Goal: Use online tool/utility: Utilize a website feature to perform a specific function

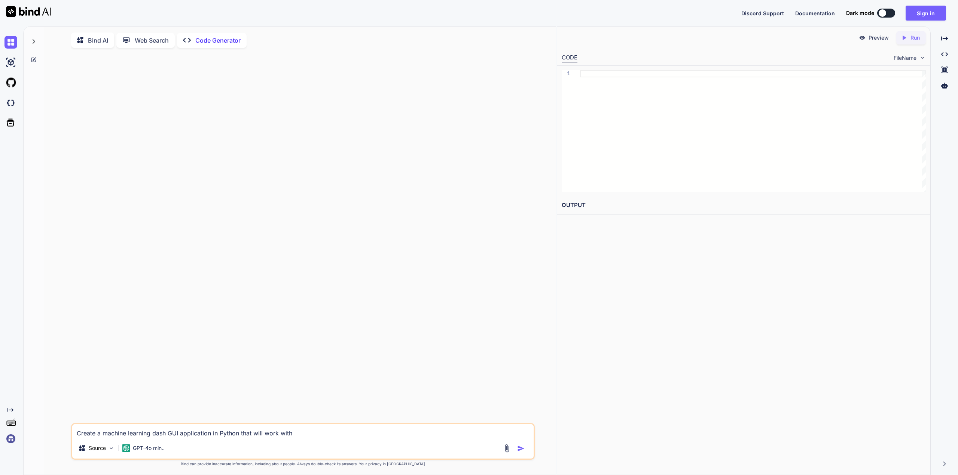
click at [8, 435] on img at bounding box center [10, 439] width 13 height 13
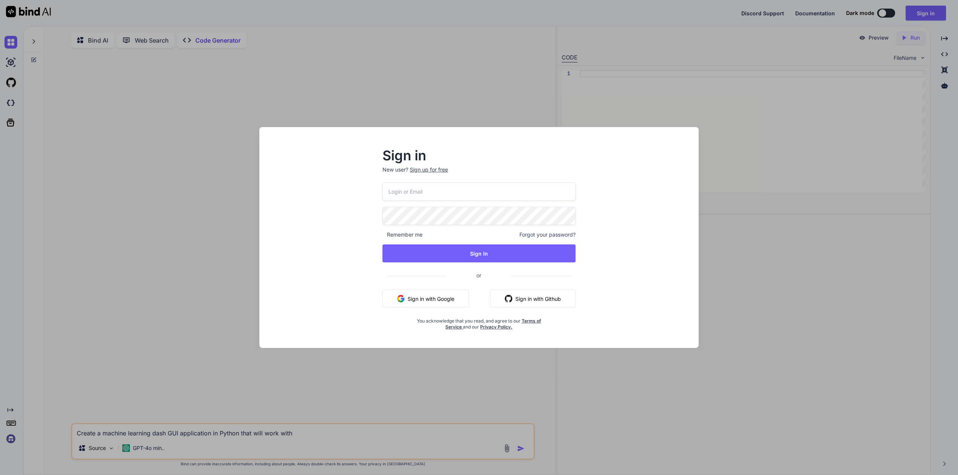
click at [419, 291] on button "Sign in with Google" at bounding box center [425, 299] width 86 height 18
click at [428, 302] on button "Sign in with Google" at bounding box center [425, 299] width 86 height 18
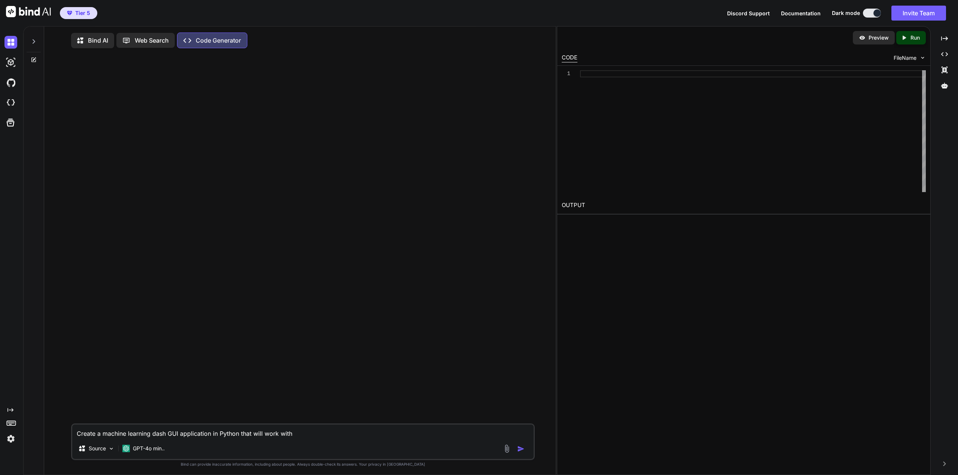
type textarea "x"
drag, startPoint x: 327, startPoint y: 439, endPoint x: 80, endPoint y: 437, distance: 247.6
click at [80, 437] on textarea "Create a machine learning dash GUI application in Python that will work with" at bounding box center [302, 431] width 461 height 13
type textarea "C"
type textarea "x"
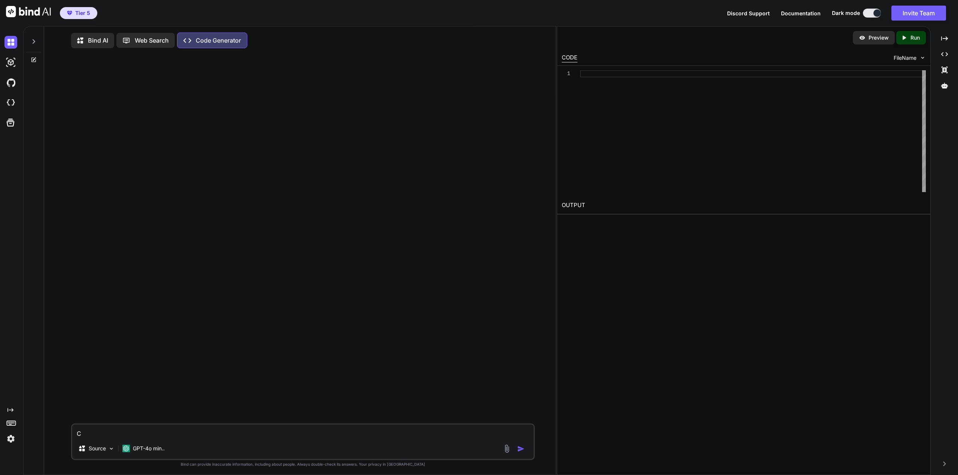
type textarea "x"
click at [96, 39] on p "Bind AI" at bounding box center [98, 40] width 20 height 9
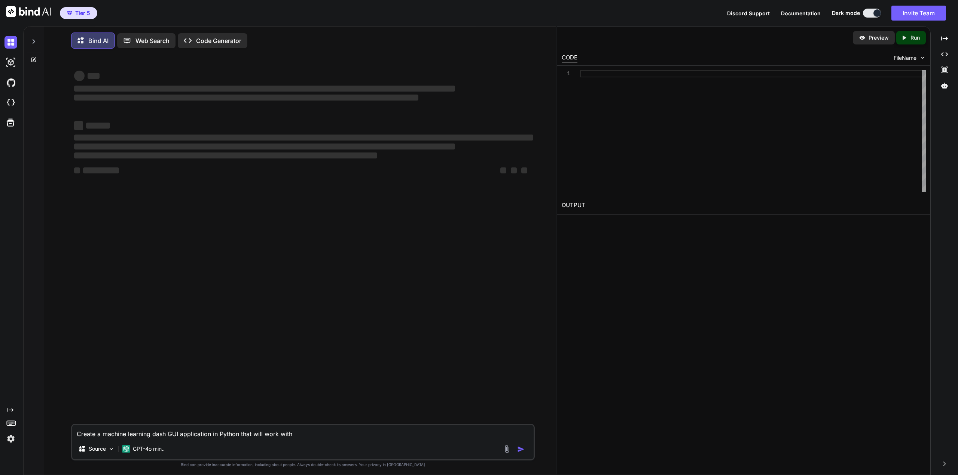
drag, startPoint x: 313, startPoint y: 438, endPoint x: 322, endPoint y: 437, distance: 9.5
click at [313, 438] on textarea "Create a machine learning dash GUI application in Python that will work with" at bounding box center [302, 431] width 461 height 13
drag, startPoint x: 263, startPoint y: 429, endPoint x: 79, endPoint y: 416, distance: 184.2
click at [79, 416] on div "‌ ‌ ‌ ‌ ‌ ‌ ‌ ‌ ‌ ‌ ‌ ‌ ‌ ‌ Create a machine learning dash GUI application in P…" at bounding box center [302, 266] width 463 height 422
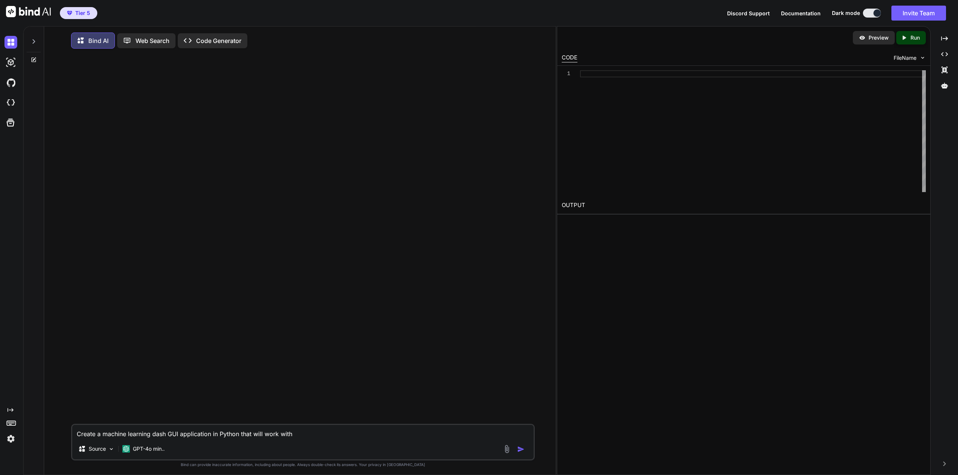
type textarea "x"
type textarea "P"
type textarea "x"
type textarea "Pa"
type textarea "x"
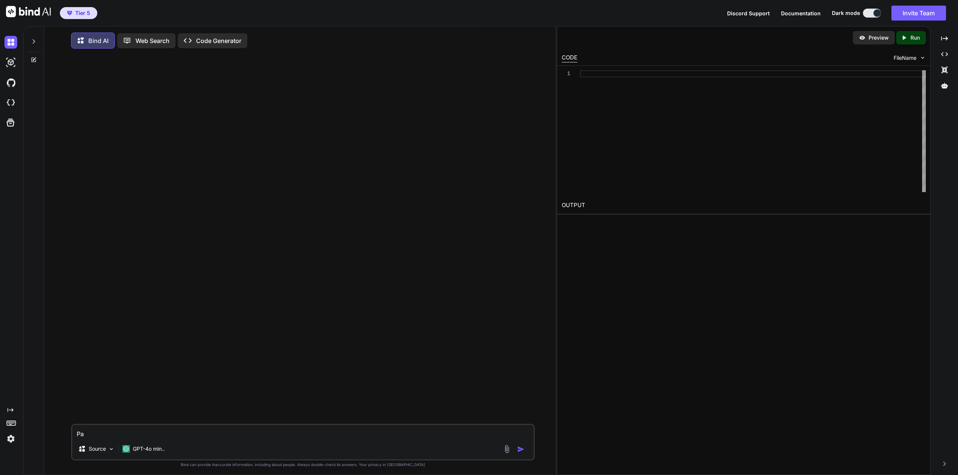
type textarea "Pas"
type textarea "x"
type textarea "Pa"
type textarea "x"
type textarea "Par"
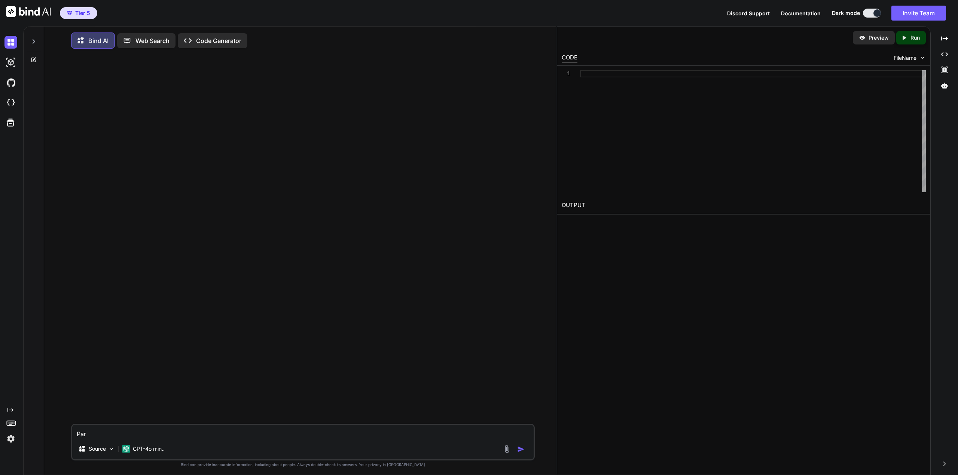
type textarea "x"
type textarea "Pars"
type textarea "x"
type textarea "Parse"
type textarea "x"
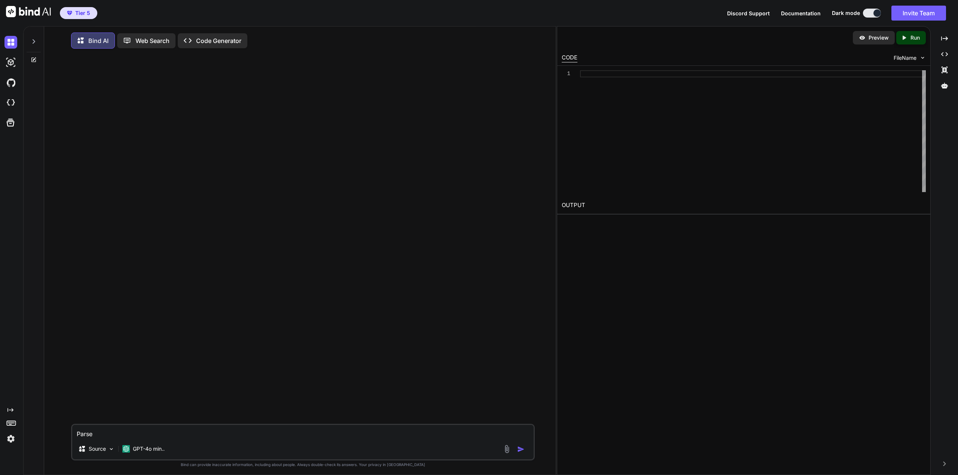
type textarea "Parse"
type textarea "x"
type textarea "Parse t"
type textarea "x"
type textarea "Parse th"
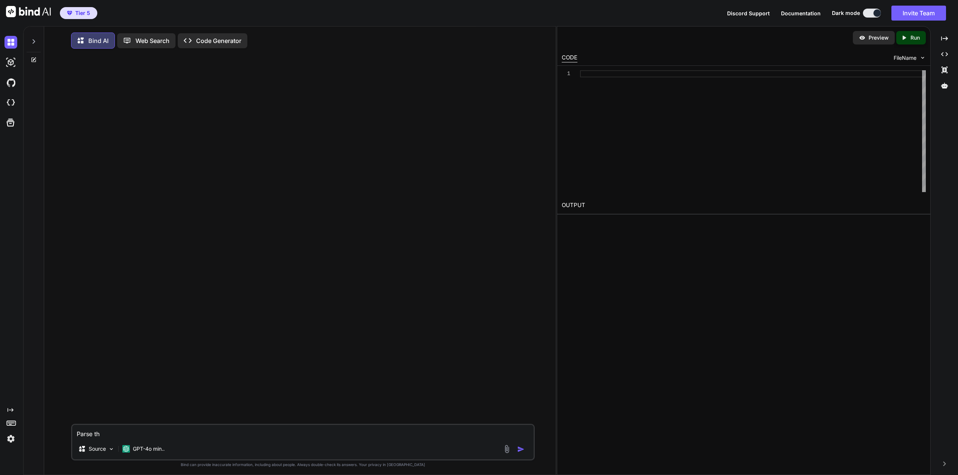
type textarea "x"
type textarea "Parse thi"
type textarea "x"
type textarea "Parse this"
type textarea "x"
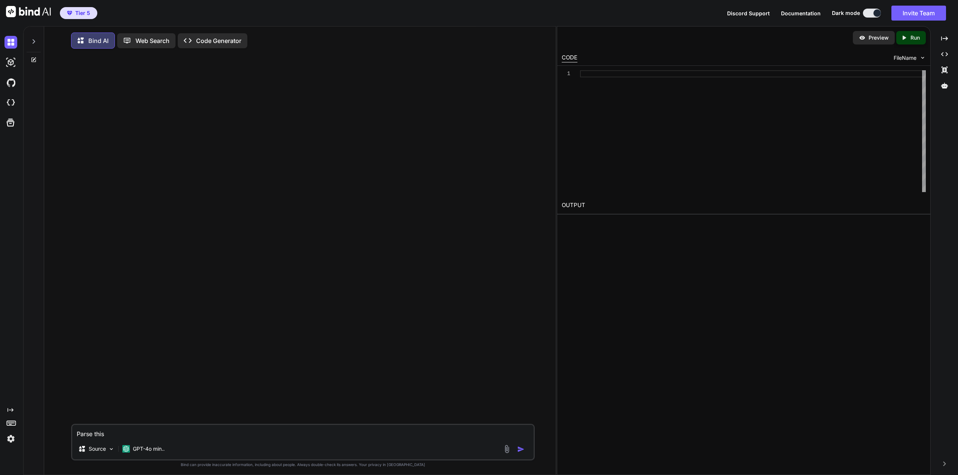
type textarea "Parse this"
type textarea "x"
type textarea "Parse this d"
type textarea "x"
type textarea "Parse this da"
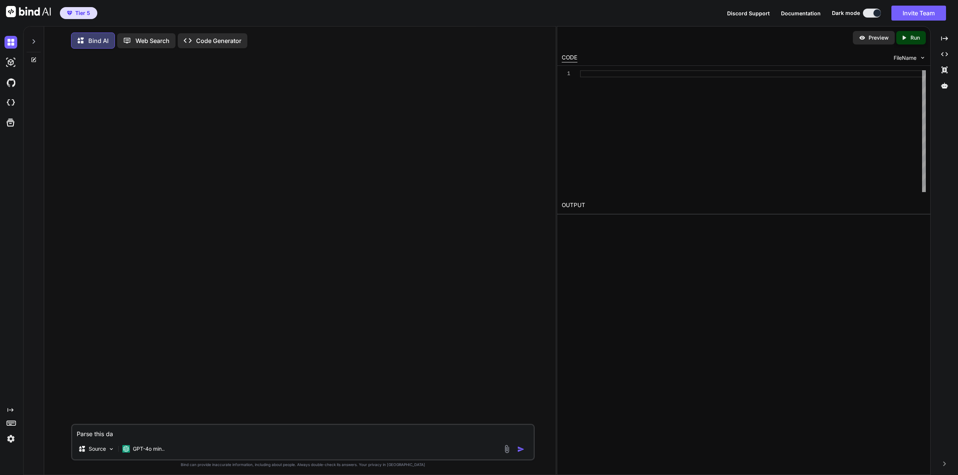
type textarea "x"
type textarea "Parse this dat"
type textarea "x"
type textarea "Parse this data"
type textarea "x"
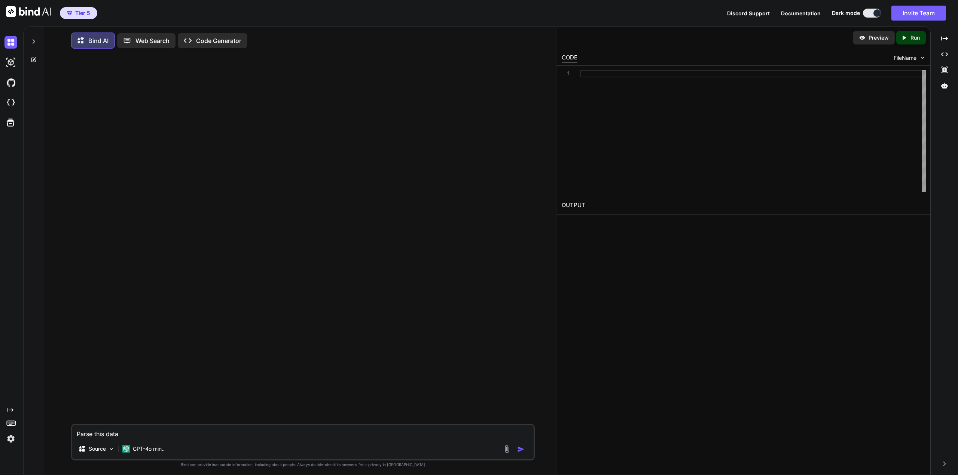
type textarea "Parse this data"
type textarea "x"
type textarea "Parse this data a"
type textarea "x"
type textarea "Parse this data an"
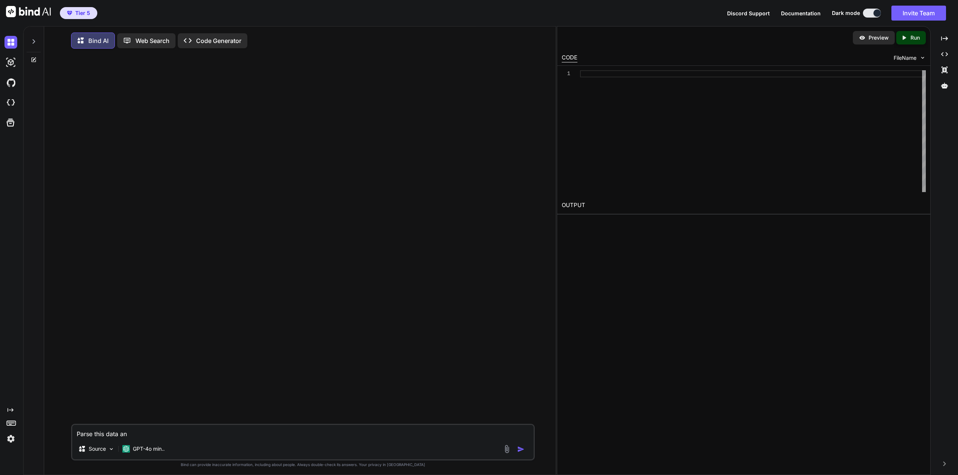
type textarea "x"
type textarea "Parse this data and"
type textarea "x"
type textarea "Parse this data and"
type textarea "x"
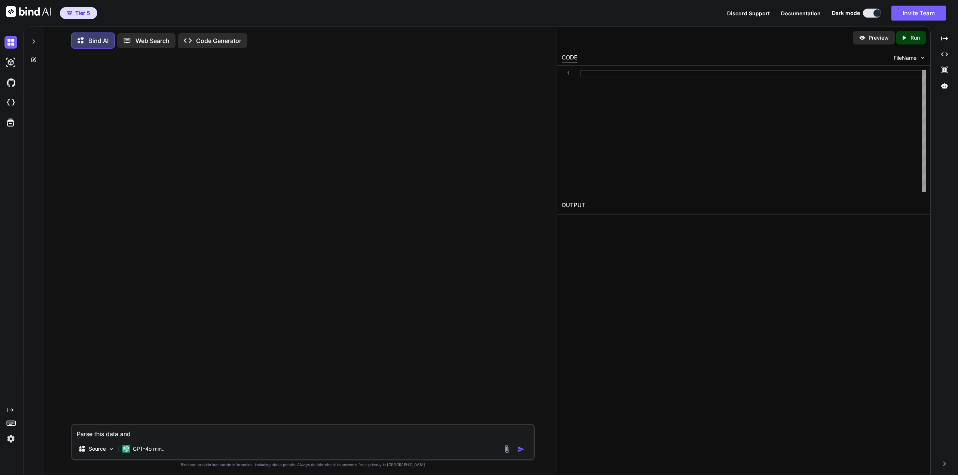
type textarea "Parse this data and t"
type textarea "x"
type textarea "Parse this data and te"
type textarea "x"
type textarea "Parse this data and tel"
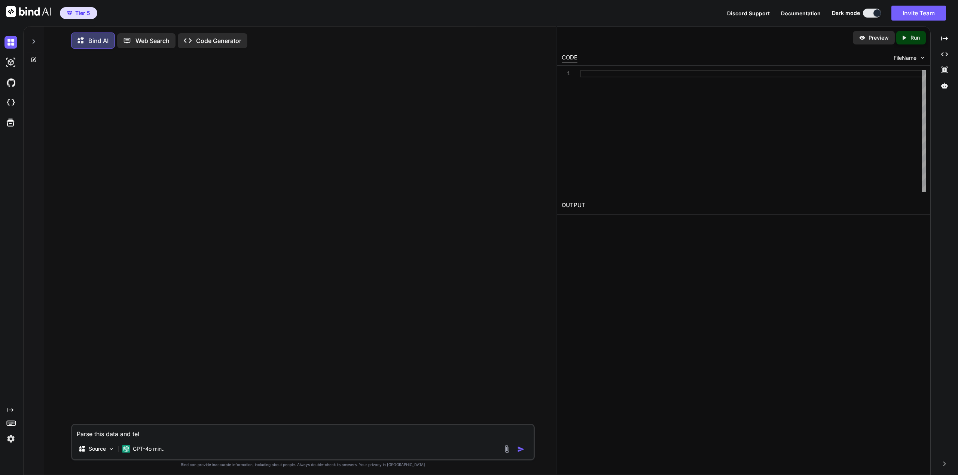
type textarea "x"
type textarea "Parse this data and tell"
type textarea "x"
type textarea "Parse this data and tell"
type textarea "x"
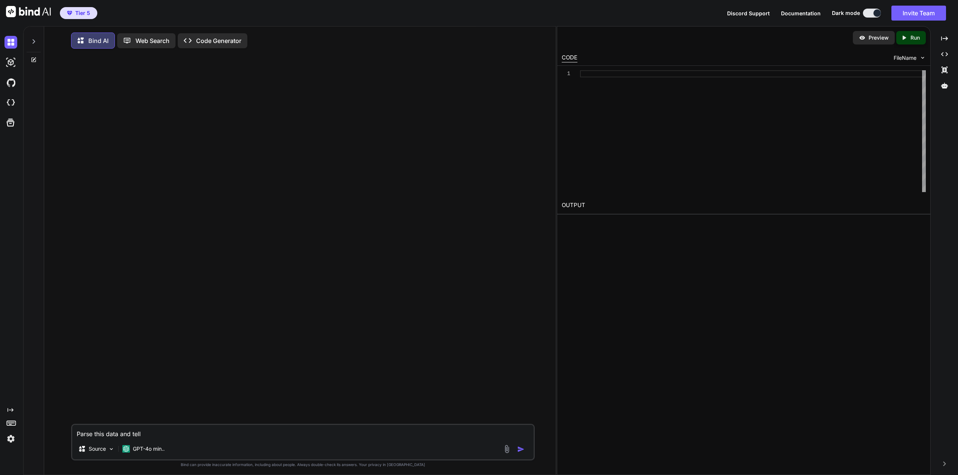
type textarea "Parse this data and tell m"
type textarea "x"
type textarea "Parse this data and tell me"
type textarea "x"
type textarea "Parse this data and tell me e"
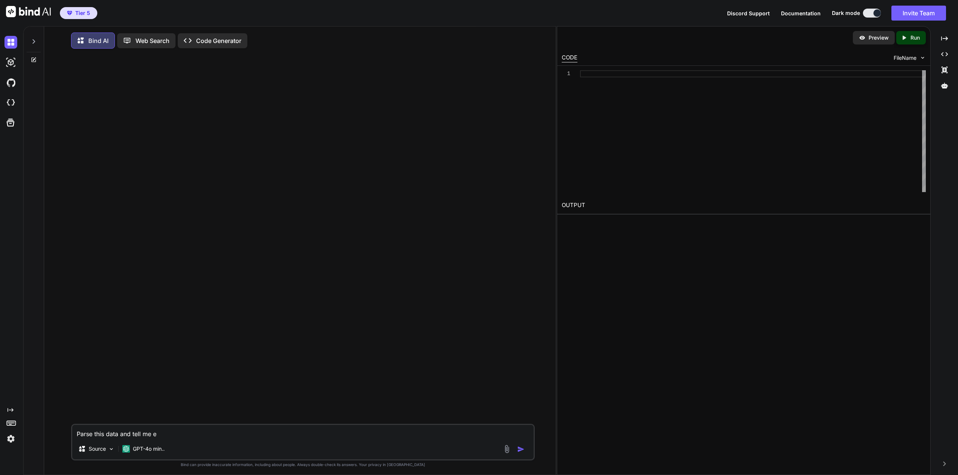
type textarea "x"
type textarea "Parse this data and tell me eac"
type textarea "x"
type textarea "Parse this data and tell me each"
type textarea "x"
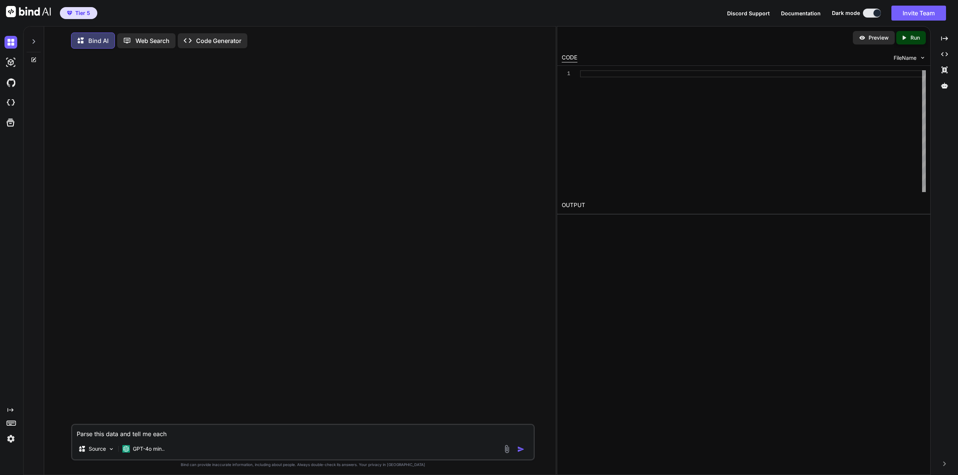
type textarea "Parse this data and tell me each"
type textarea "x"
type textarea "Parse this data and tell me each v"
type textarea "x"
type textarea "Parse this data and tell me each va"
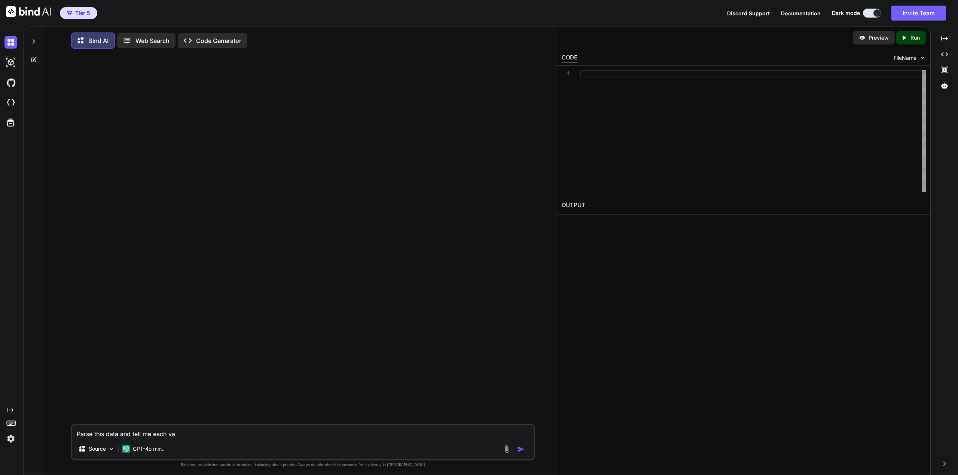
type textarea "x"
type textarea "Parse this data and tell me each val"
type textarea "x"
type textarea "Parse this data and tell me each valu"
type textarea "x"
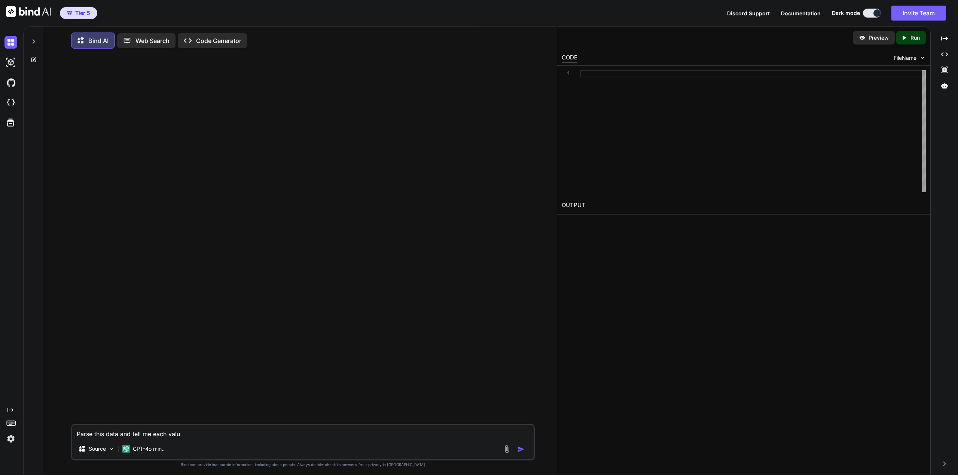
type textarea "Parse this data and tell me each valuy"
type textarea "x"
type textarea "Parse this data and tell me each valuye"
type textarea "x"
type textarea "Parse this data and tell me each valuy"
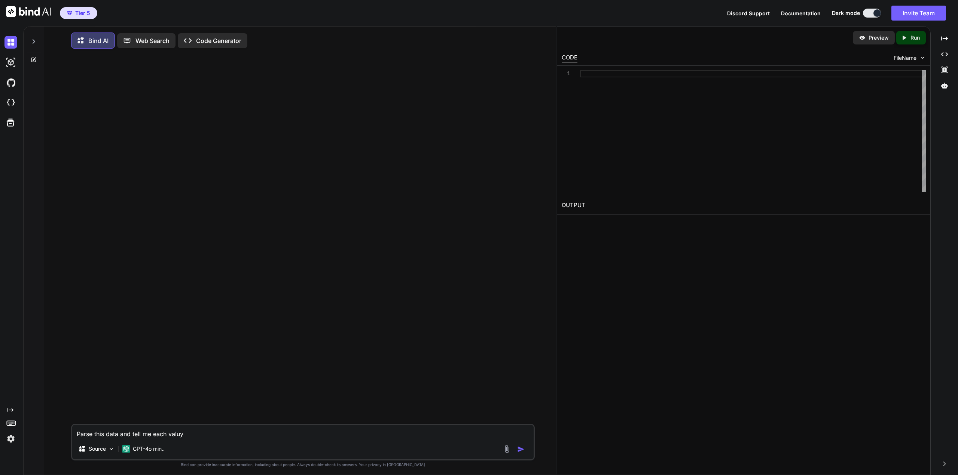
type textarea "x"
type textarea "Parse this data and tell me each valu"
type textarea "x"
type textarea "Parse this data and tell me each value"
type textarea "x"
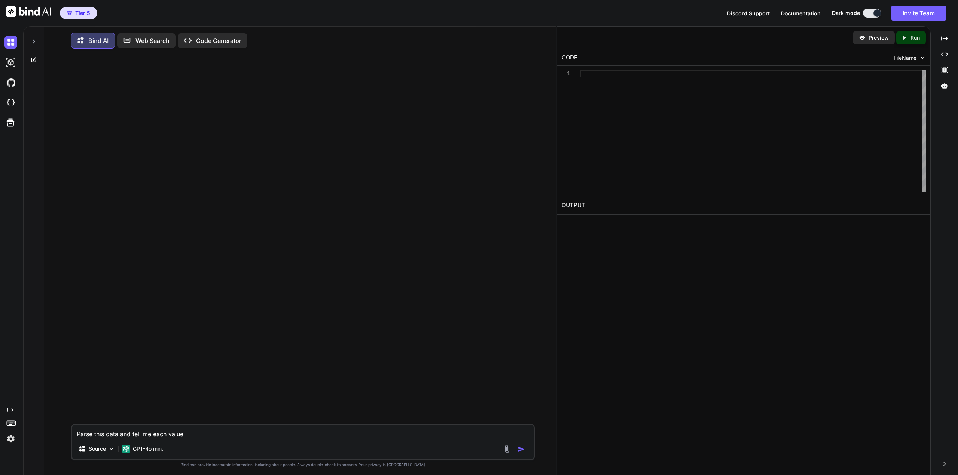
type textarea "Parse this data and tell me each value/"
type textarea "x"
type textarea "Parse this data and tell me each value/."
type textarea "x"
type textarea "Parse this data and tell me each value/"
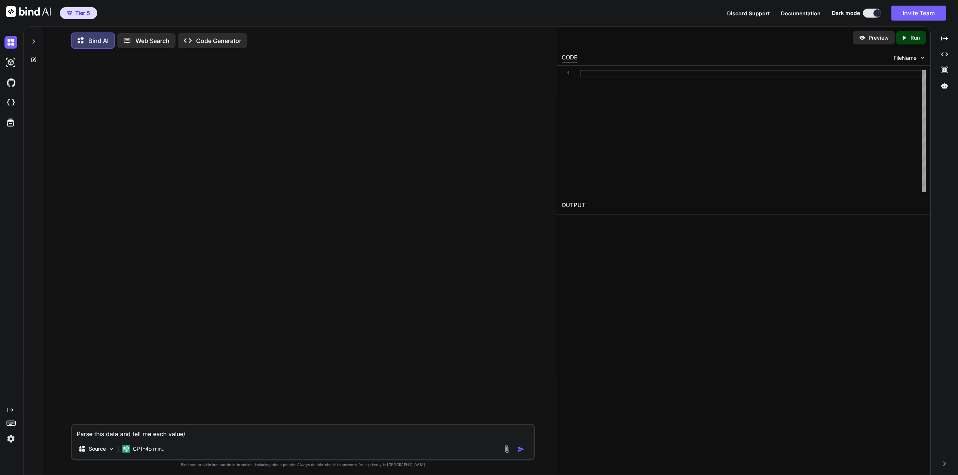
type textarea "x"
type textarea "Parse this data and tell me each value"
type textarea "x"
type textarea "Parse this data and tell me each value/"
type textarea "x"
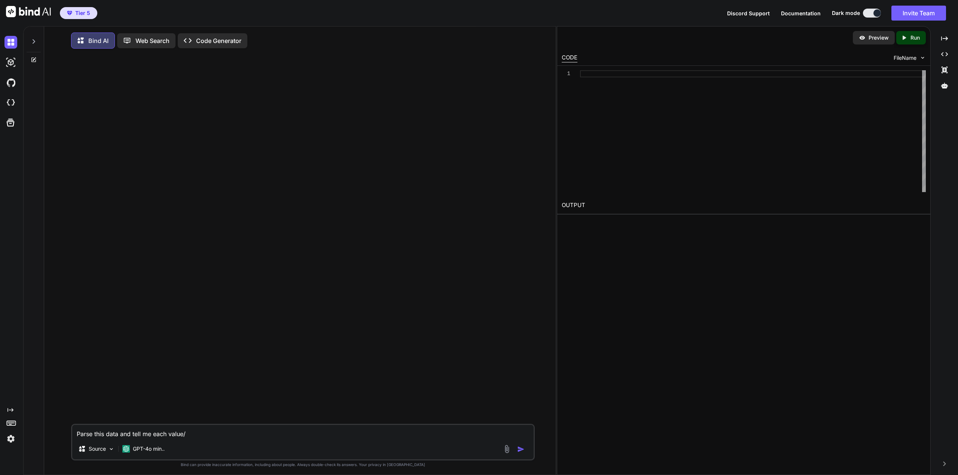
type textarea "Parse this data and tell me each value/"
type textarea "x"
type textarea "Parse this data and tell me each value/"
type textarea "x"
type textarea "Parse this data and tell me each value/ [DATE] 1:44:28 PM: Door SS,State Change…"
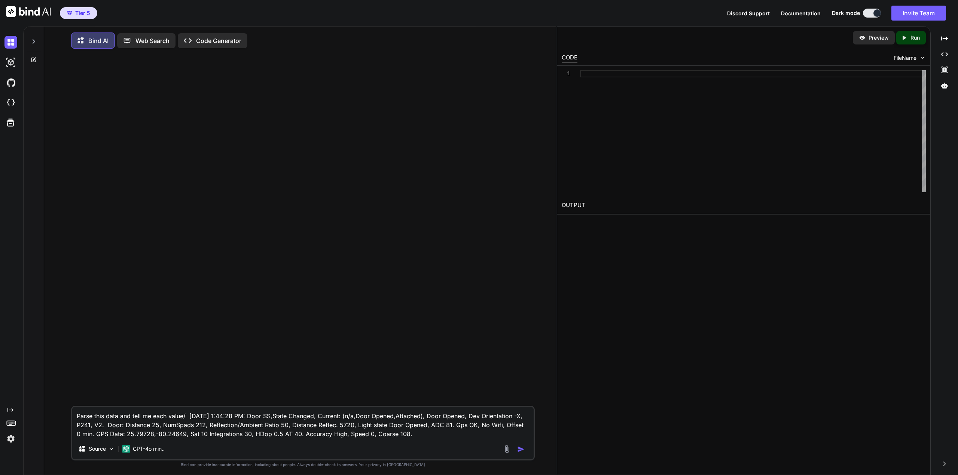
click at [184, 416] on textarea "Parse this data and tell me each value/ [DATE] 1:44:28 PM: Door SS,State Change…" at bounding box center [302, 422] width 461 height 31
click at [186, 416] on textarea "Parse this data and tell me each value/ [DATE] 1:44:28 PM: Door SS,State Change…" at bounding box center [302, 422] width 461 height 31
type textarea "x"
type textarea "Parse this data and tell me each value [DATE] 1:44:28 PM: Door SS,State Changed…"
type textarea "x"
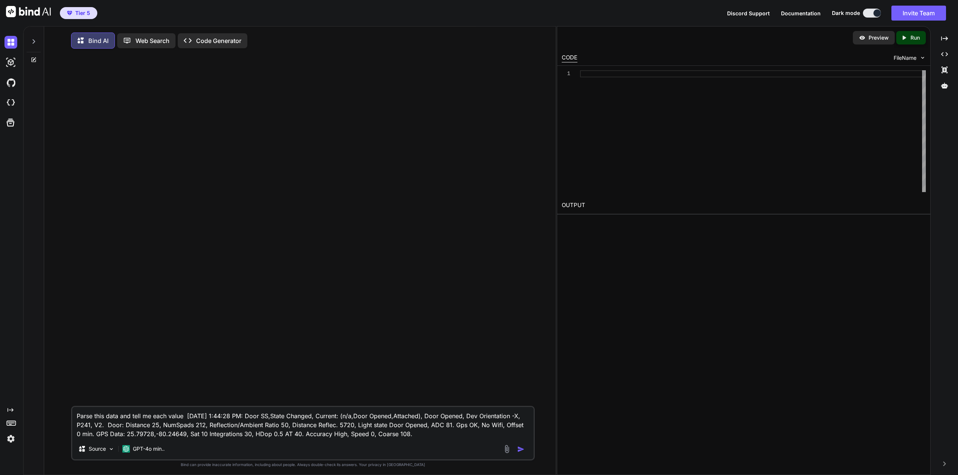
type textarea "Parse this data and tell me each value [DATE] 1:44:28 PM: Door SS,State Changed…"
type textarea "x"
type textarea "Parse this data and tell me each value a [DATE] 1:44:28 PM: Door SS,State Chang…"
type textarea "x"
type textarea "Parse this data and tell me each value an [DATE] 1:44:28 PM: Door SS,State Chan…"
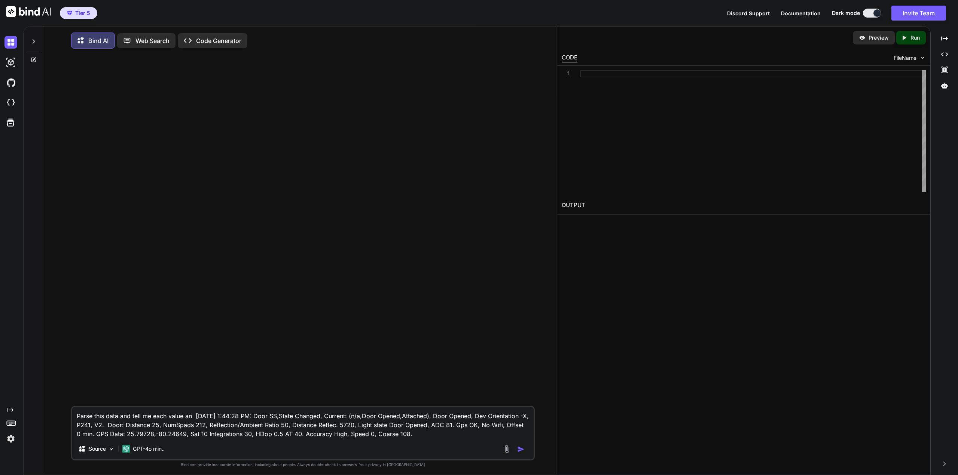
type textarea "x"
type textarea "Parse this data and tell me each value and [DATE] 1:44:28 PM: Door SS,State Cha…"
type textarea "x"
type textarea "Parse this data and tell me each value and [DATE] 1:44:28 PM: Door SS,State Cha…"
type textarea "x"
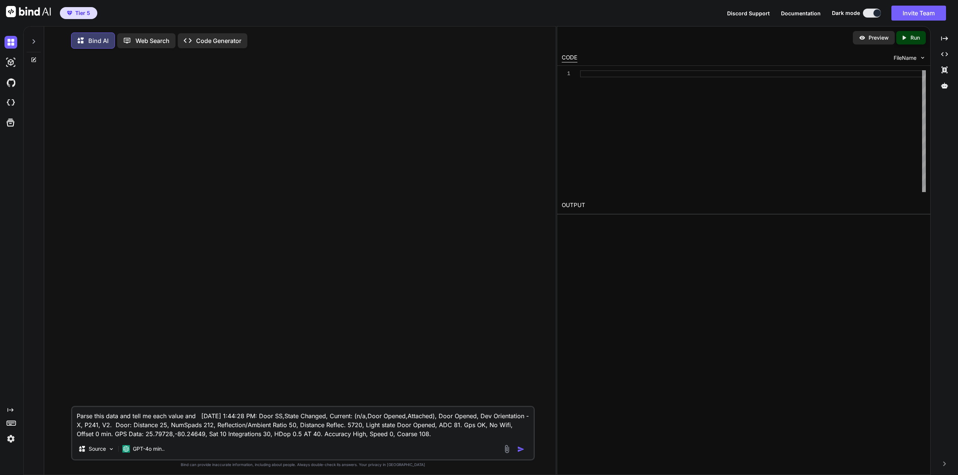
type textarea "Parse this data and tell me each value and w [DATE] 1:44:28 PM: Door SS,State C…"
type textarea "x"
type textarea "Parse this data and tell me each value and wh [DATE] 1:44:28 PM: Door SS,State …"
type textarea "x"
type textarea "Parse this data and tell me each value and wha [DATE] 1:44:28 PM: Door SS,State…"
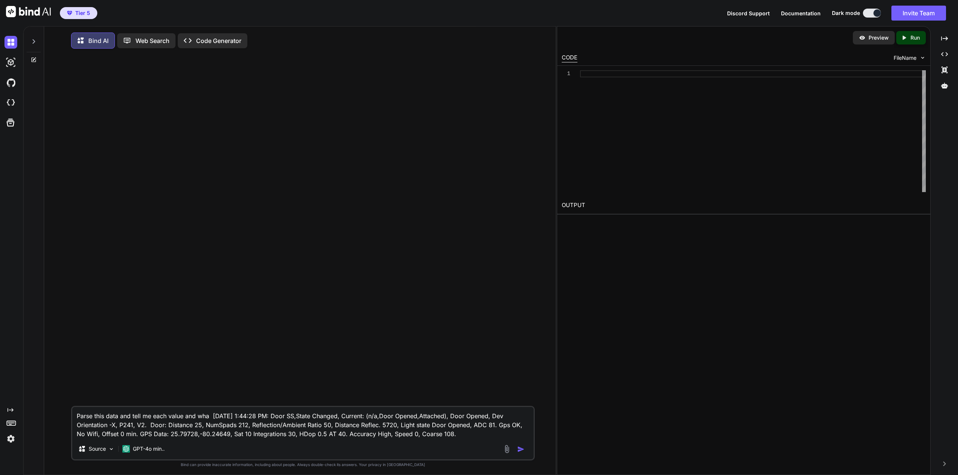
type textarea "x"
type textarea "Parse this data and tell me each value and what [DATE] 1:44:28 PM: Door SS,Stat…"
type textarea "x"
type textarea "Parse this data and tell me each value and what [DATE] 1:44:28 PM: Door SS,Stat…"
type textarea "x"
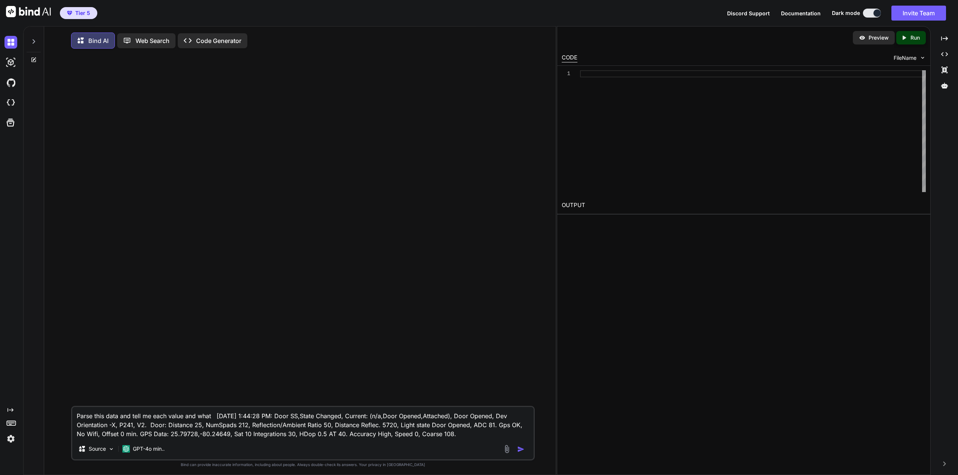
type textarea "Parse this data and tell me each value and what t [DATE] 1:44:28 PM: Door SS,St…"
type textarea "x"
type textarea "Parse this data and tell me each value and what th [DATE] 1:44:28 PM: Door SS,S…"
type textarea "x"
type textarea "Parse this data and tell me each value and what the [DATE] 1:44:28 PM: Door SS,…"
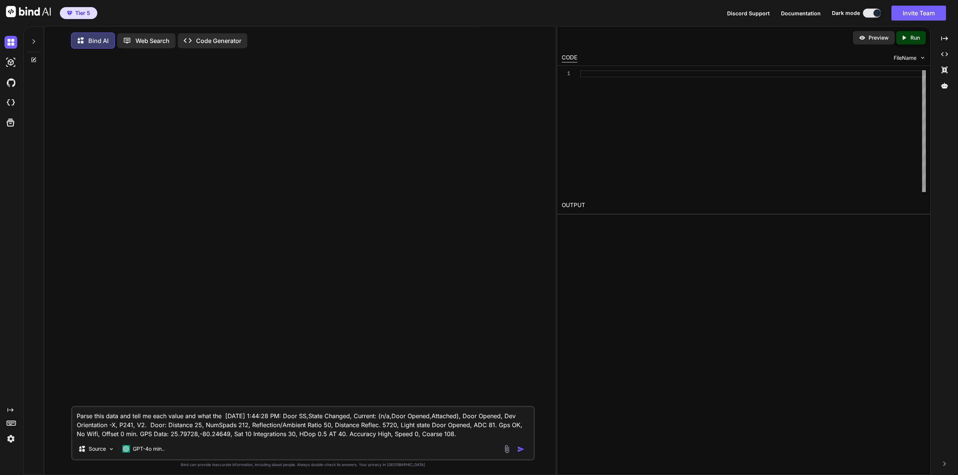
type textarea "x"
type textarea "Parse this data and tell me each value and what they [DATE] 1:44:28 PM: Door SS…"
type textarea "x"
type textarea "Parse this data and tell me each value and what they [DATE] 1:44:28 PM: Door SS…"
type textarea "x"
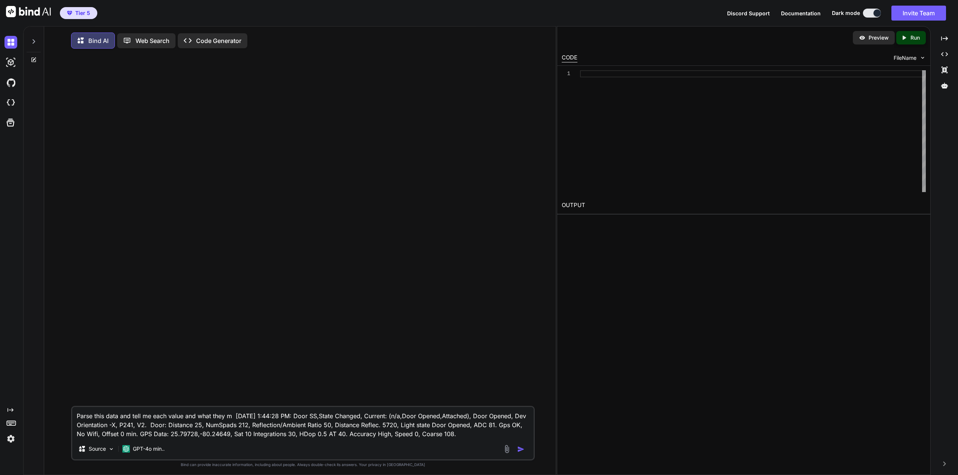
type textarea "Parse this data and tell me each value and what they me [DATE] 1:44:28 PM: Door…"
type textarea "x"
type textarea "Parse this data and tell me each value and what they mea [DATE] 1:44:28 PM: Doo…"
type textarea "x"
type textarea "Parse this data and tell me each value and what they mean [DATE] 1:44:28 PM: Do…"
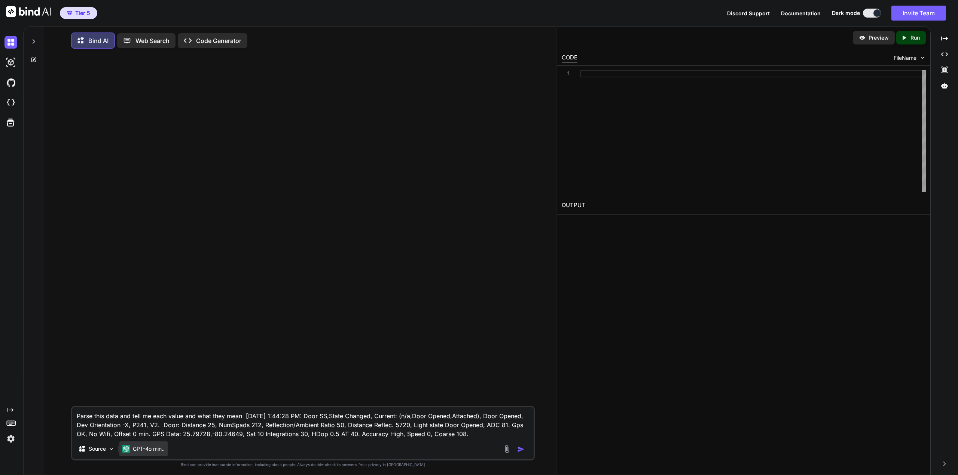
click at [132, 456] on div "GPT-4o min.." at bounding box center [143, 449] width 48 height 15
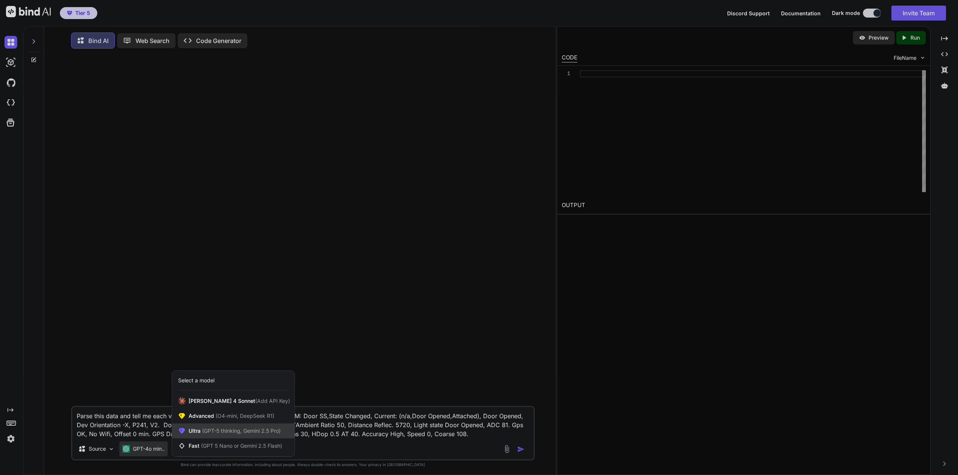
click at [211, 433] on span "(GPT-5 thinking, Gemini 2.5 Pro)" at bounding box center [241, 431] width 80 height 6
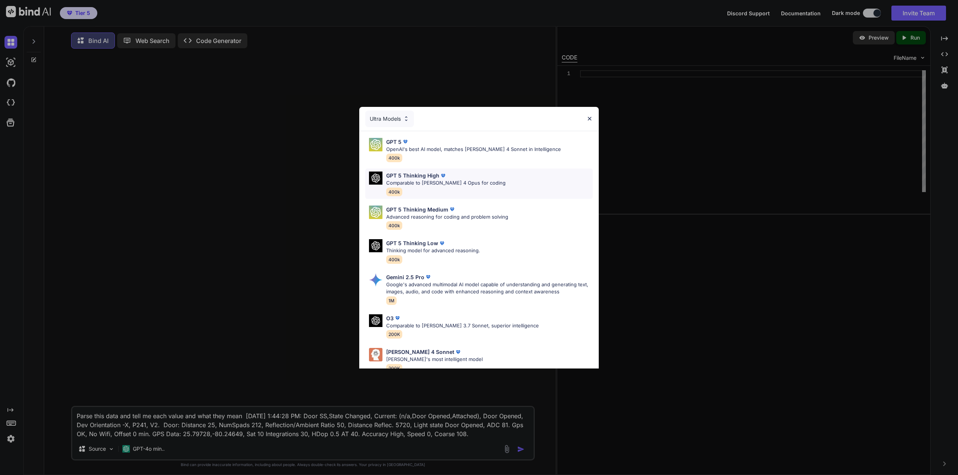
click at [496, 180] on div "GPT 5 Thinking High Comparable to [PERSON_NAME] 4 Opus for coding 400k" at bounding box center [478, 184] width 227 height 30
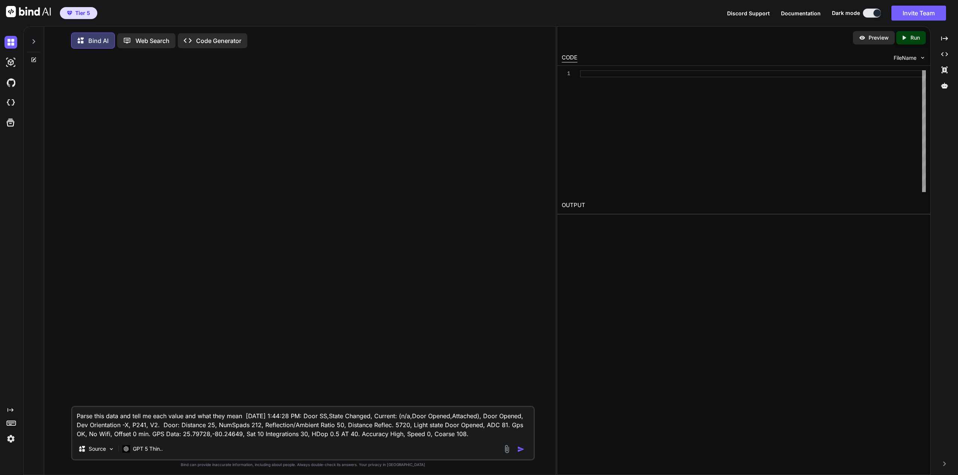
click at [518, 449] on img "button" at bounding box center [520, 449] width 7 height 7
type textarea "x"
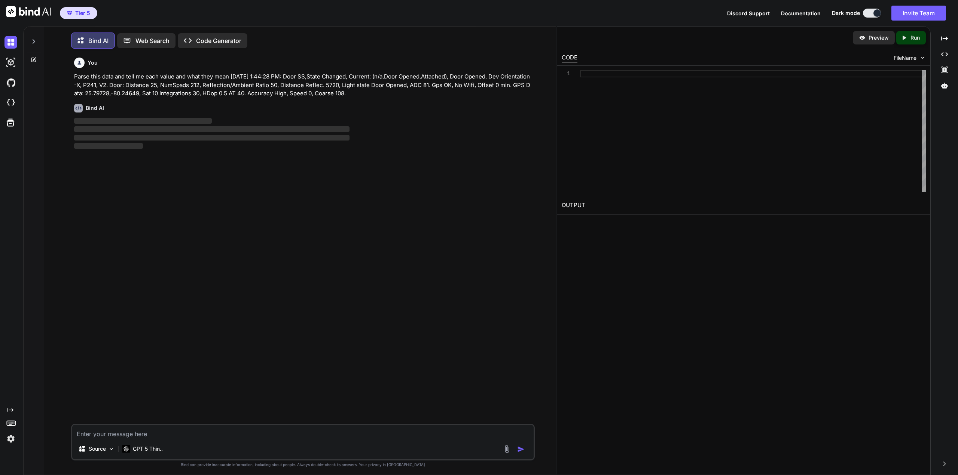
scroll to position [4, 0]
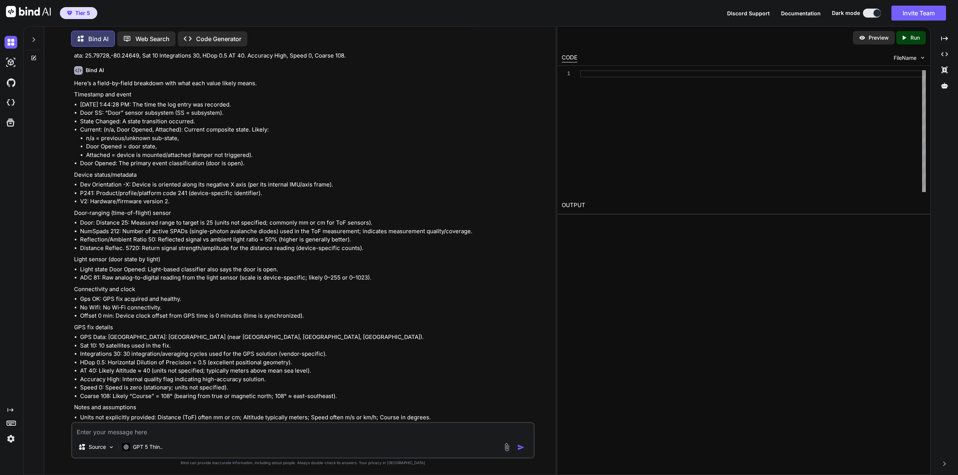
click at [252, 428] on textarea at bounding box center [302, 429] width 461 height 13
type textarea "x"
type textarea "P"
type textarea "x"
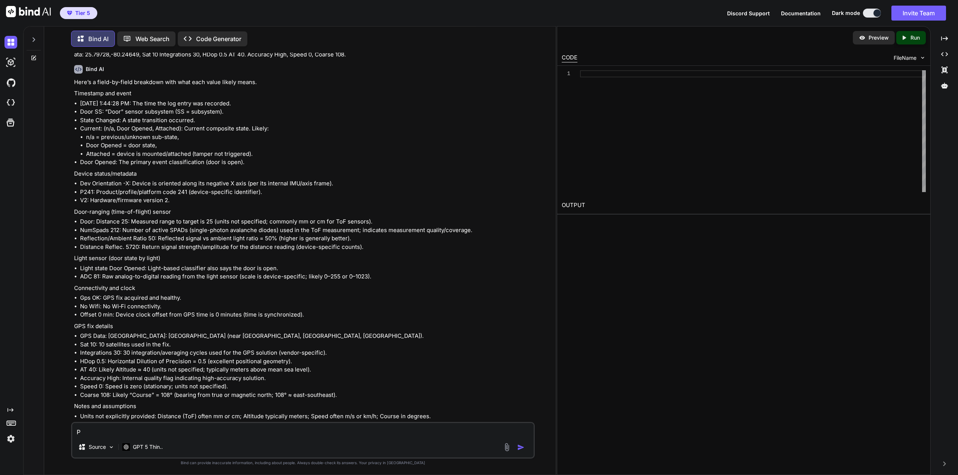
type textarea "Pa"
type textarea "x"
type textarea "Par"
type textarea "x"
type textarea "Pars"
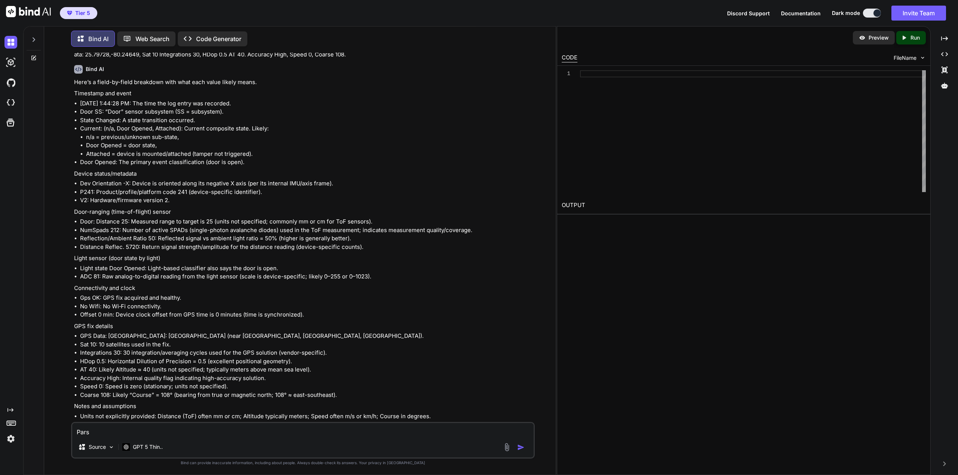
type textarea "x"
type textarea "Parse"
type textarea "x"
type textarea "Parse"
type textarea "x"
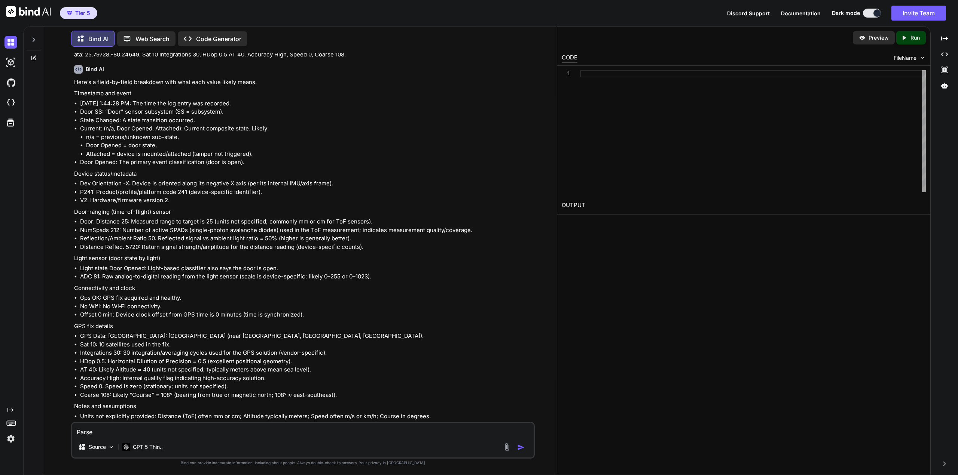
type textarea "Parse t"
type textarea "x"
type textarea "Parse th"
type textarea "x"
type textarea "Parse thi"
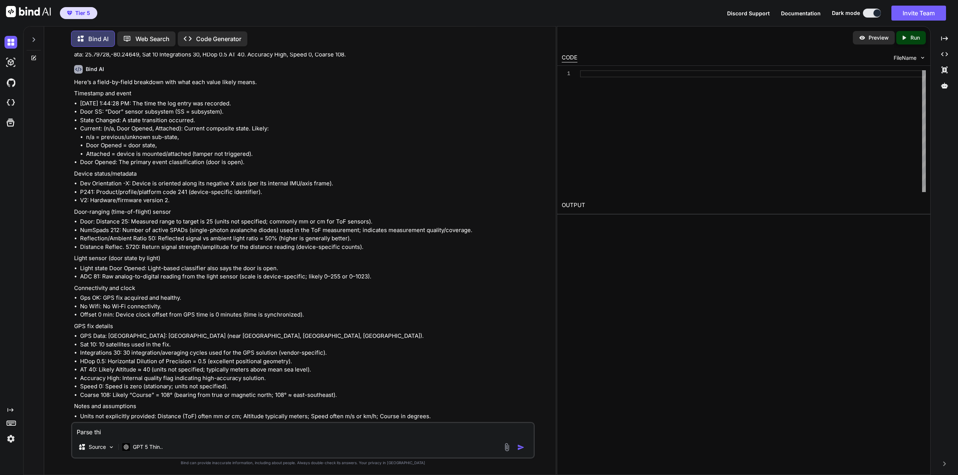
type textarea "x"
type textarea "Parse this"
type textarea "x"
type textarea "Parse this"
type textarea "x"
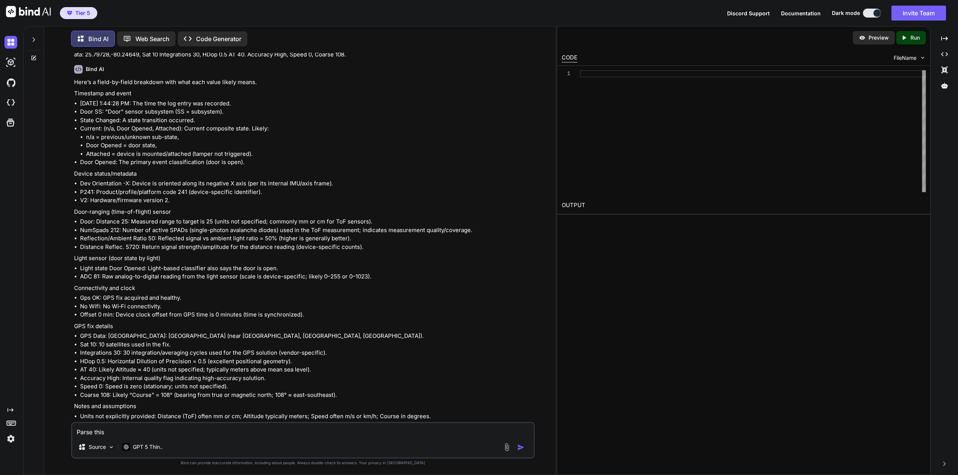
type textarea "Parse this d"
type textarea "x"
type textarea "Parse this da"
type textarea "x"
type textarea "Parse this dat"
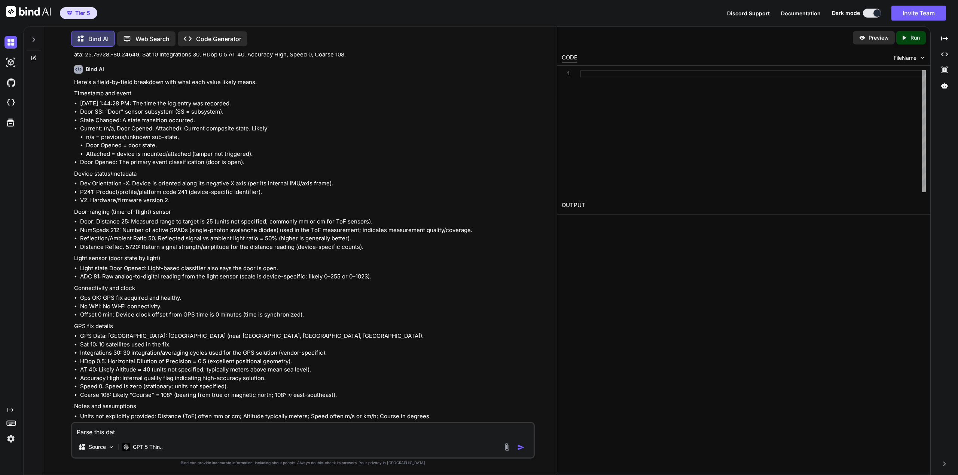
type textarea "x"
type textarea "Parse this data"
type textarea "x"
type textarea "Parse this data"
type textarea "x"
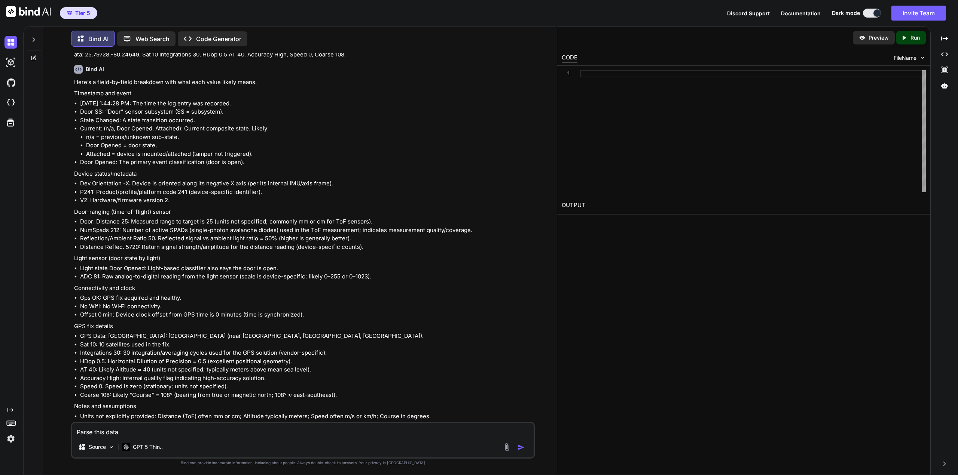
type textarea "Parse this data a"
type textarea "x"
type textarea "Parse this data an"
type textarea "x"
type textarea "Parse this data and"
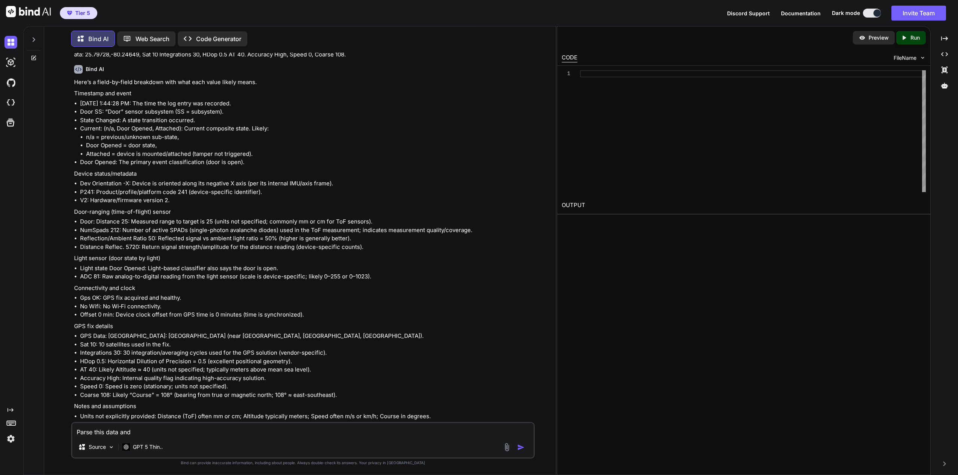
type textarea "x"
type textarea "Parse this data and"
type textarea "x"
type textarea "Parse this data and t"
type textarea "x"
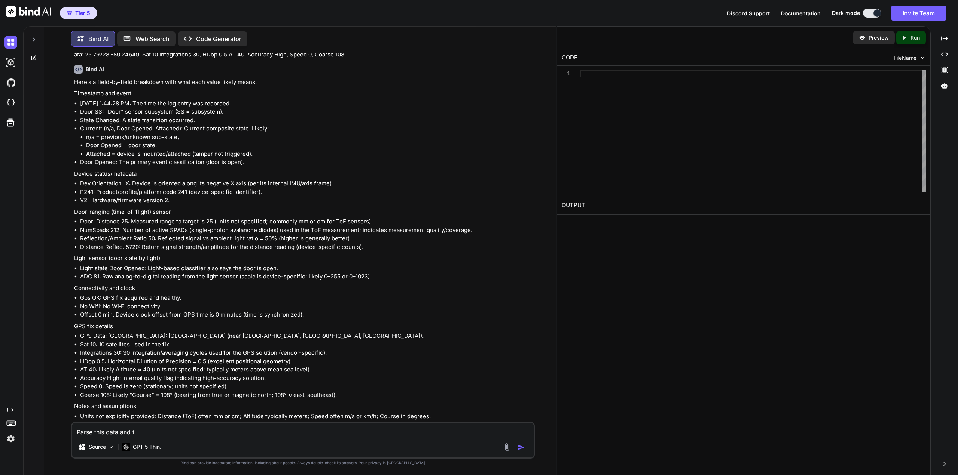
type textarea "Parse this data and te"
type textarea "x"
type textarea "Parse this data and tel"
type textarea "x"
type textarea "Parse this data and tell"
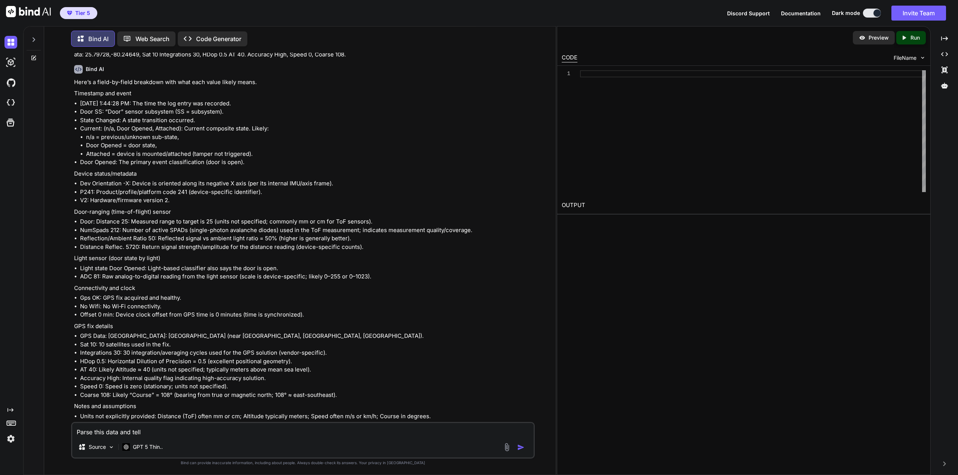
type textarea "x"
type textarea "Parse this data and tell"
type textarea "x"
type textarea "Parse this data and tell m"
type textarea "x"
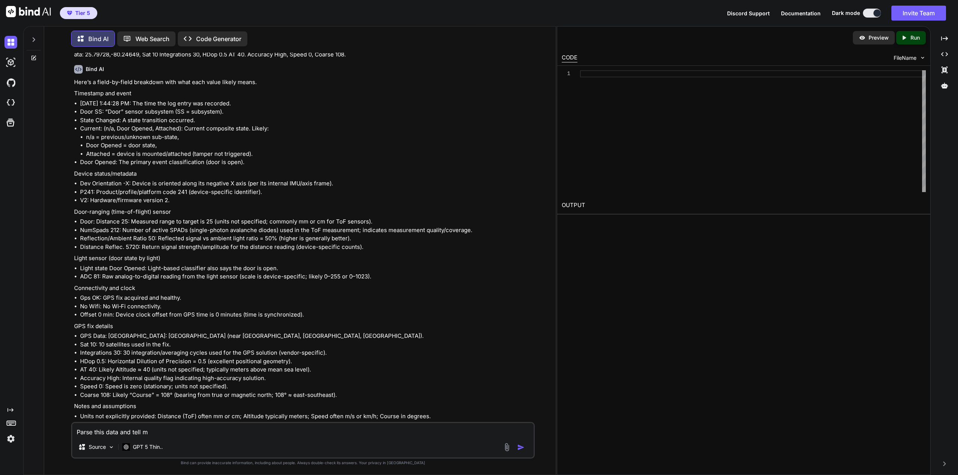
type textarea "Parse this data and tell me"
paste textarea "Power State: [DATE] 1:44:08 PM - State 1 Change 0 Voltage 3340, GPS MSSM 0 Ban0…"
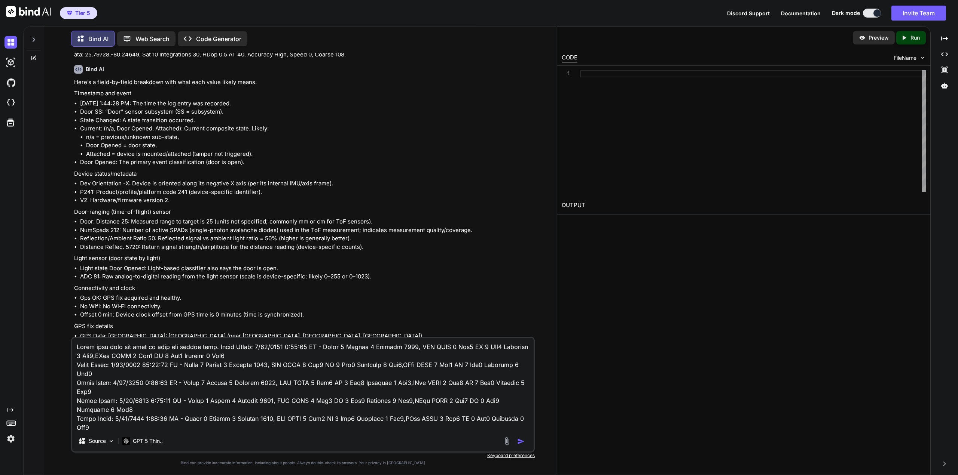
scroll to position [396, 0]
click at [173, 431] on div "Source GPT 5 Thin.." at bounding box center [302, 395] width 463 height 116
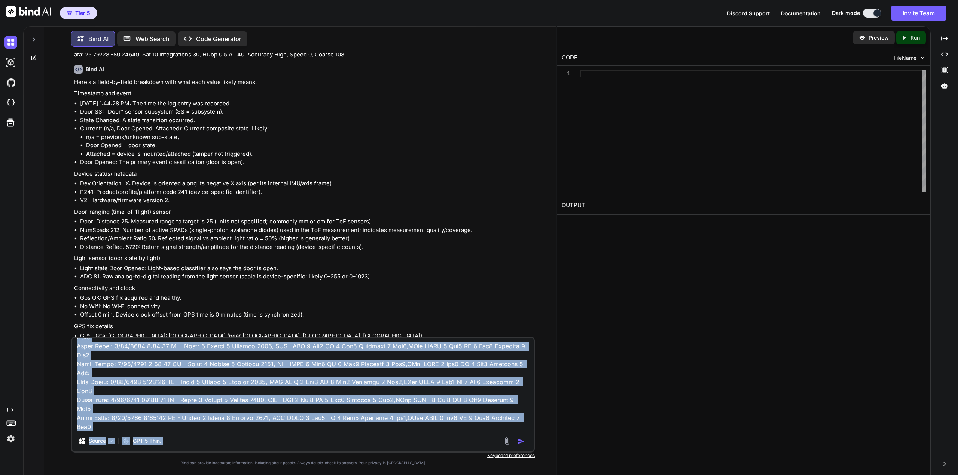
click at [149, 424] on textarea at bounding box center [302, 384] width 461 height 93
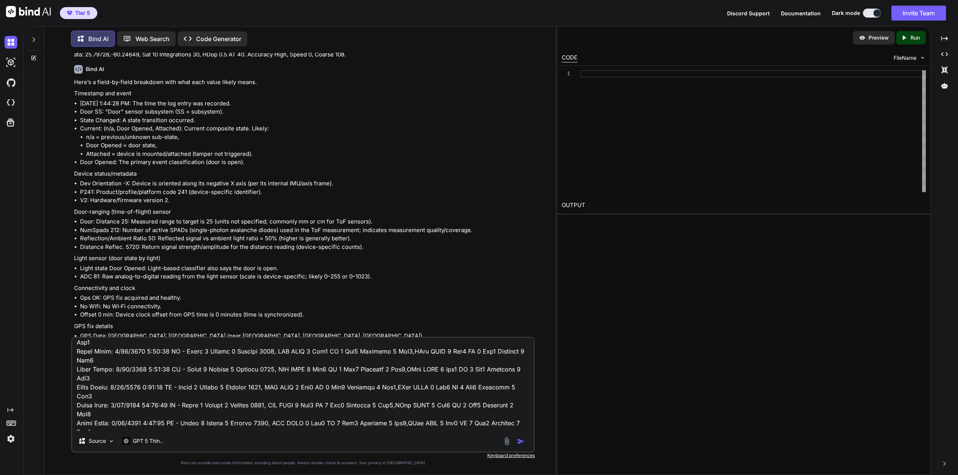
scroll to position [0, 0]
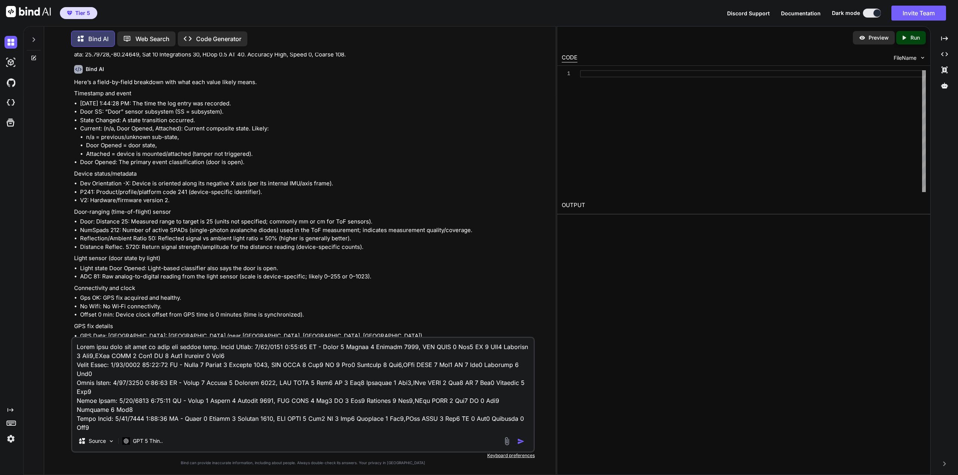
drag, startPoint x: 116, startPoint y: 397, endPoint x: 77, endPoint y: 386, distance: 41.0
click at [77, 386] on textarea at bounding box center [302, 384] width 461 height 93
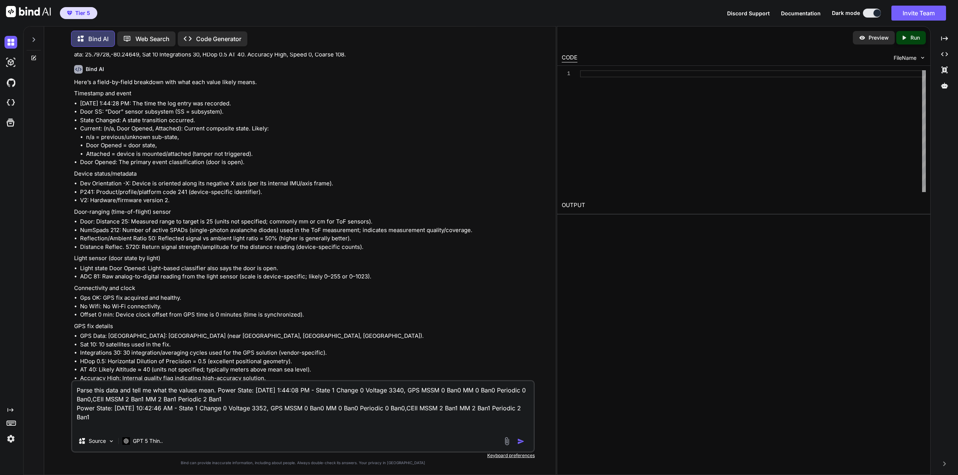
drag, startPoint x: 107, startPoint y: 416, endPoint x: 74, endPoint y: 410, distance: 33.5
click at [74, 410] on textarea "Parse this data and tell me what the values mean. Power State: [DATE] 1:44:08 P…" at bounding box center [302, 406] width 461 height 49
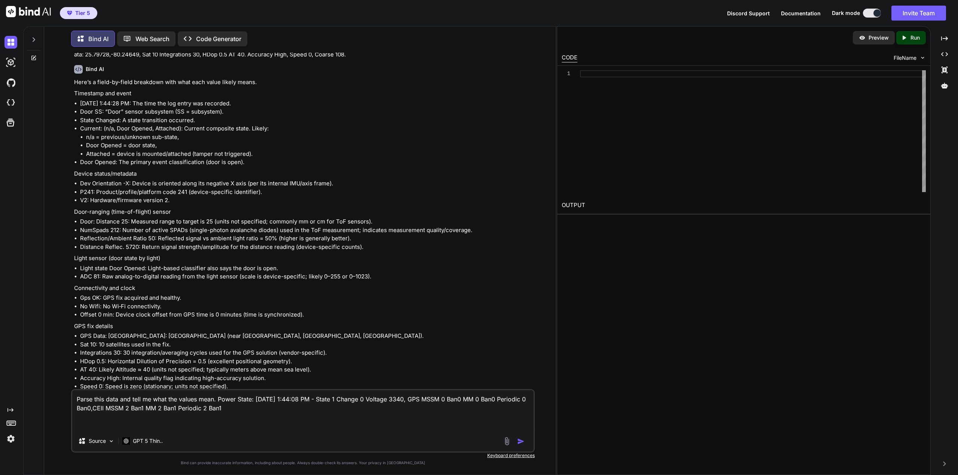
click at [519, 441] on img "button" at bounding box center [520, 441] width 7 height 7
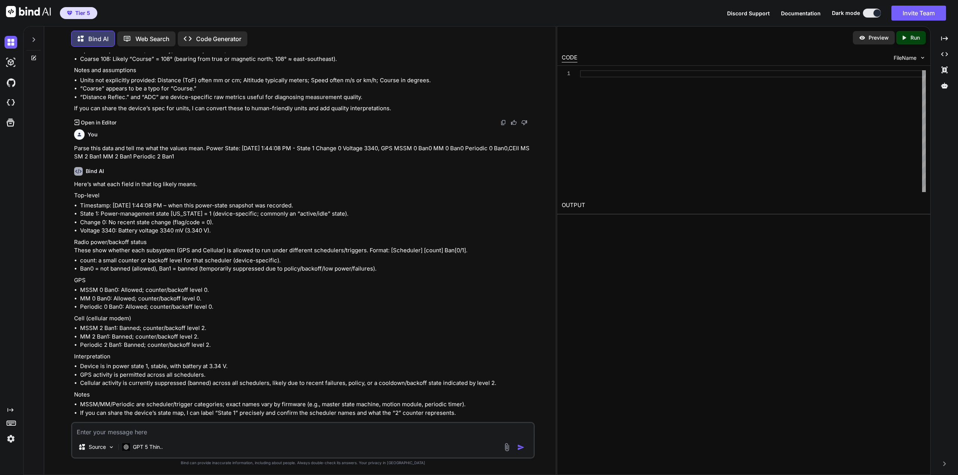
scroll to position [382, 0]
